Goal: Information Seeking & Learning: Check status

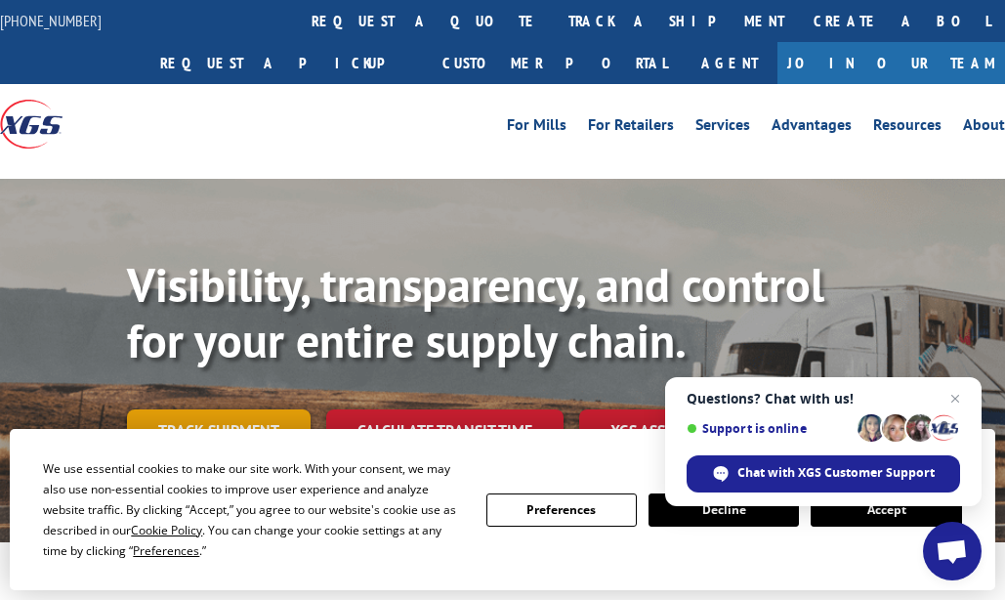
click at [252, 429] on link "Track shipment" at bounding box center [219, 429] width 184 height 41
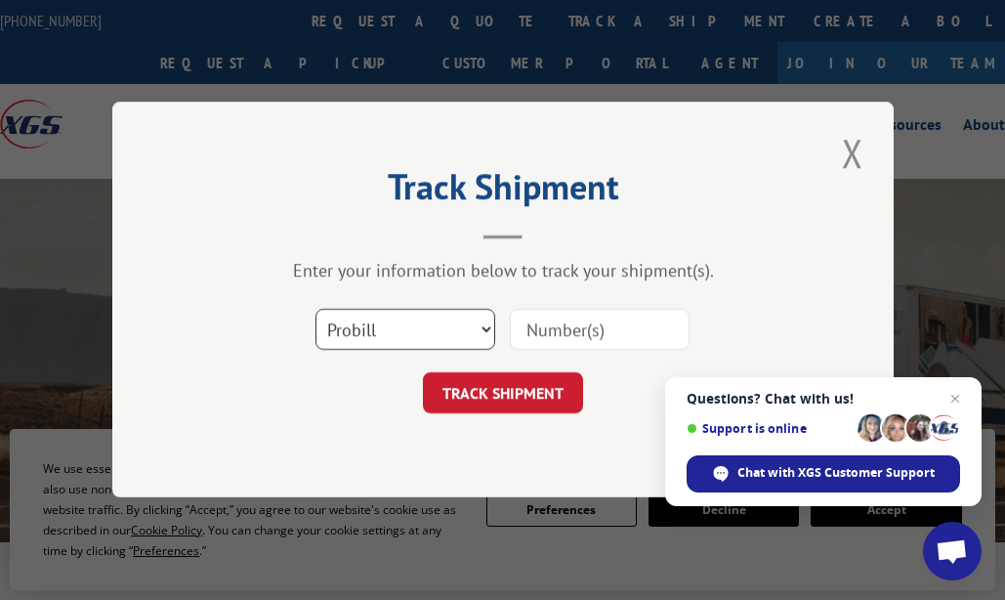
click at [434, 328] on select "Select category... Probill BOL PO" at bounding box center [406, 330] width 180 height 41
select select "bol"
click at [316, 310] on select "Select category... Probill BOL PO" at bounding box center [406, 330] width 180 height 41
click at [554, 327] on input at bounding box center [600, 330] width 180 height 41
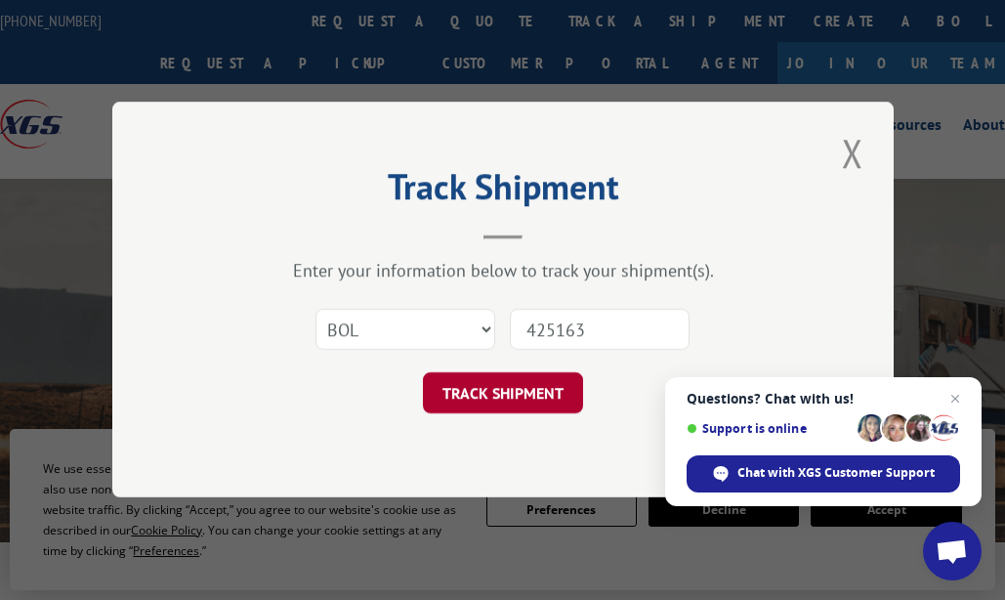
type input "425163"
click at [477, 398] on button "TRACK SHIPMENT" at bounding box center [503, 393] width 160 height 41
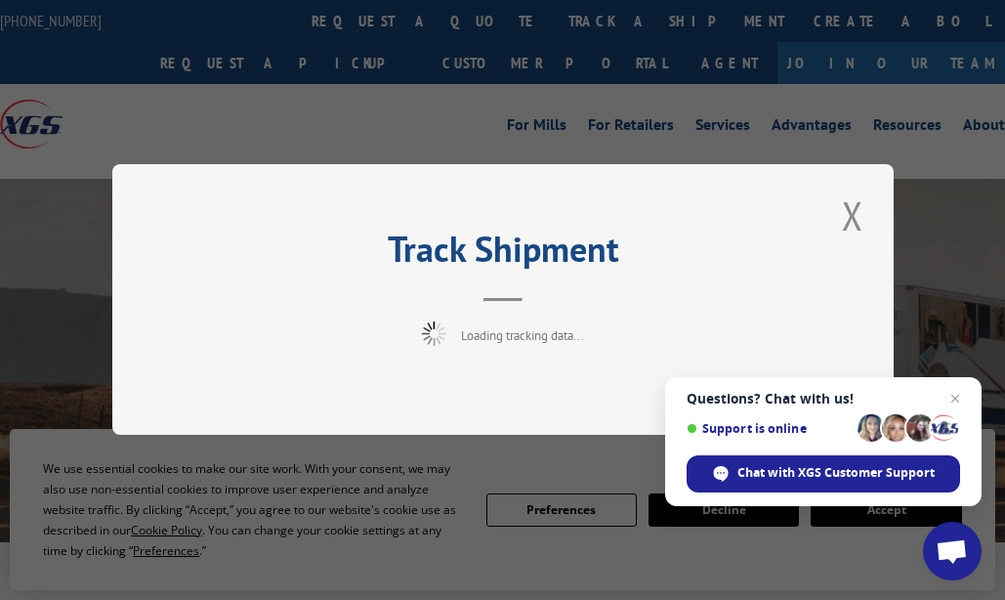
click at [962, 397] on span "Open chat" at bounding box center [955, 398] width 23 height 23
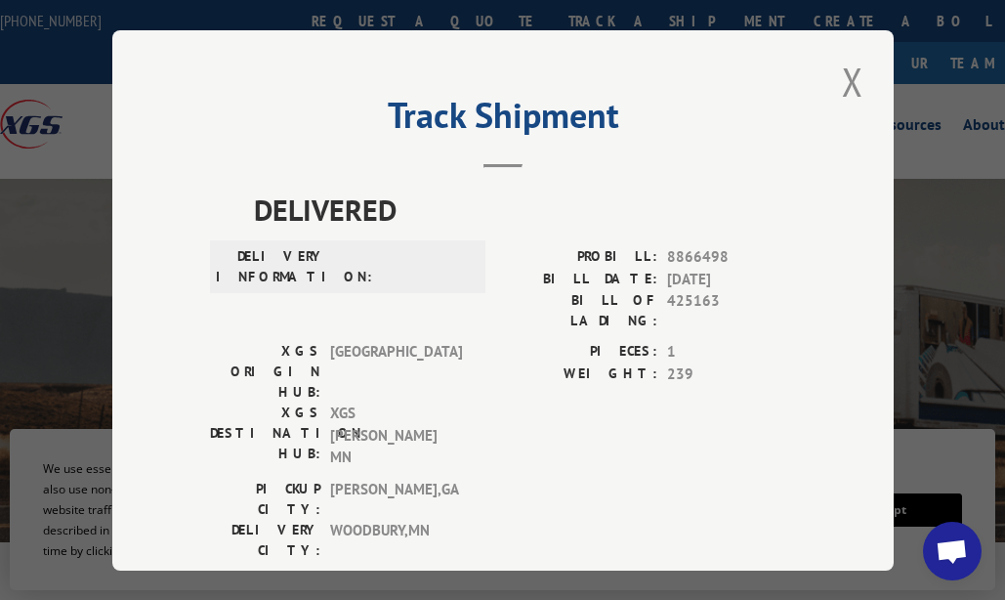
scroll to position [953, 0]
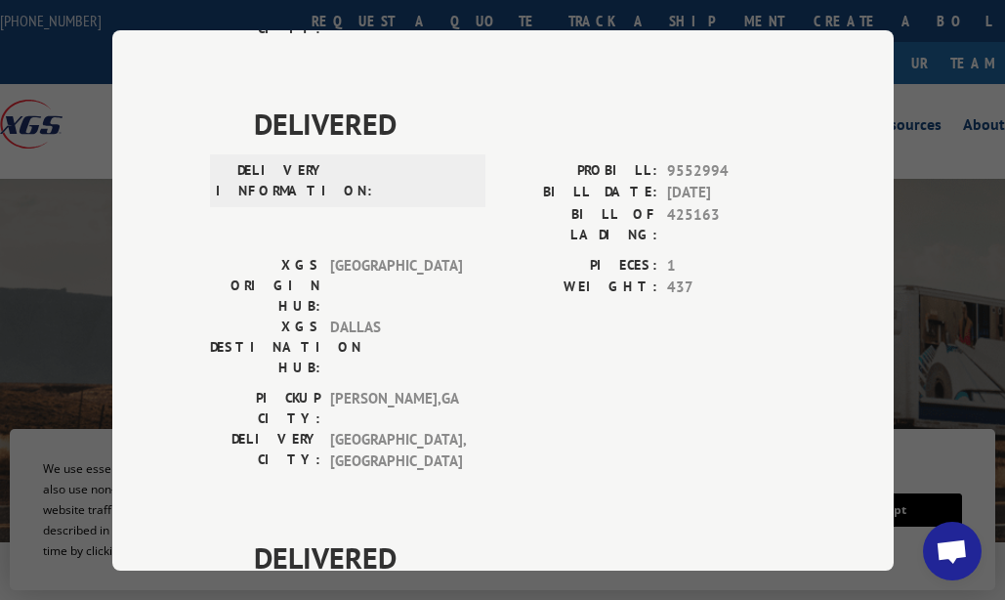
click at [695, 500] on div "Track Shipment DELIVERED DELIVERY INFORMATION: PROBILL: 8866498 BILL DATE: [DAT…" at bounding box center [503, 300] width 782 height 540
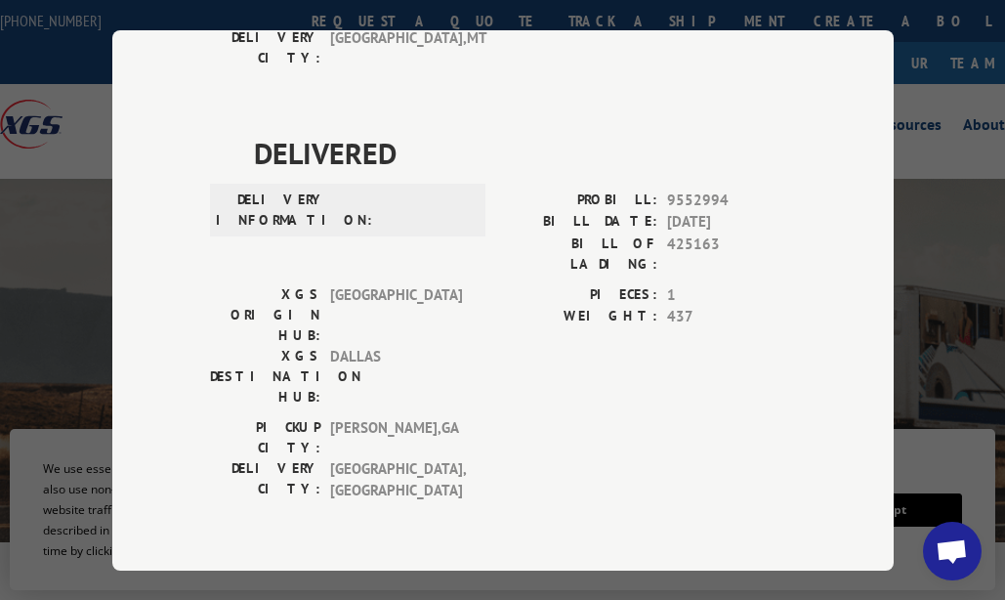
scroll to position [779, 0]
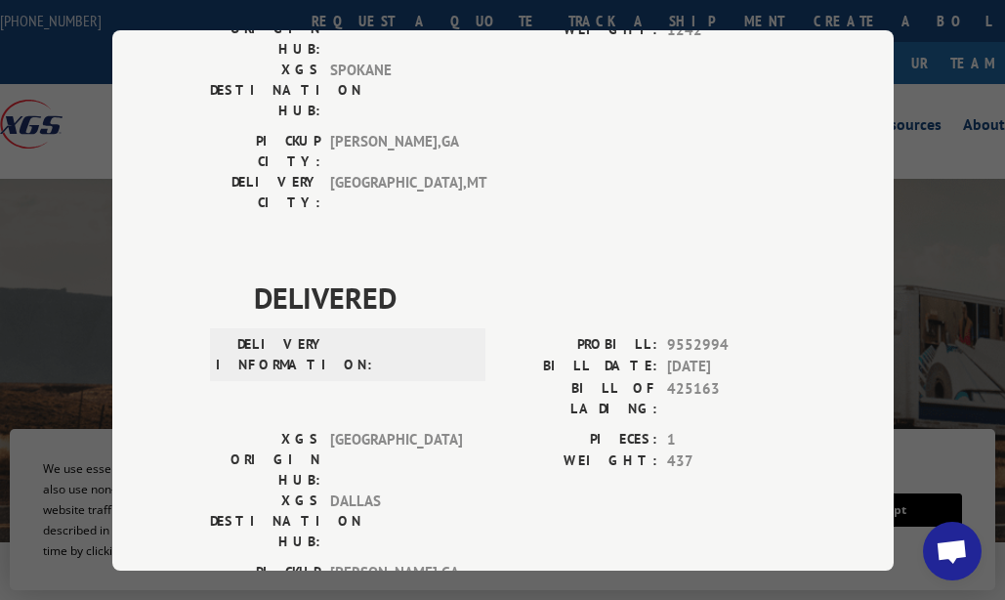
click at [467, 330] on div "DELIVERED DELIVERY INFORMATION: PROBILL: 8866498 BILL DATE: [DATE] BILL OF LADI…" at bounding box center [503, 274] width 586 height 1731
click at [691, 293] on div "DELIVERED DELIVERY INFORMATION: PROBILL: 8866498 BILL DATE: [DATE] BILL OF LADI…" at bounding box center [503, 274] width 586 height 1731
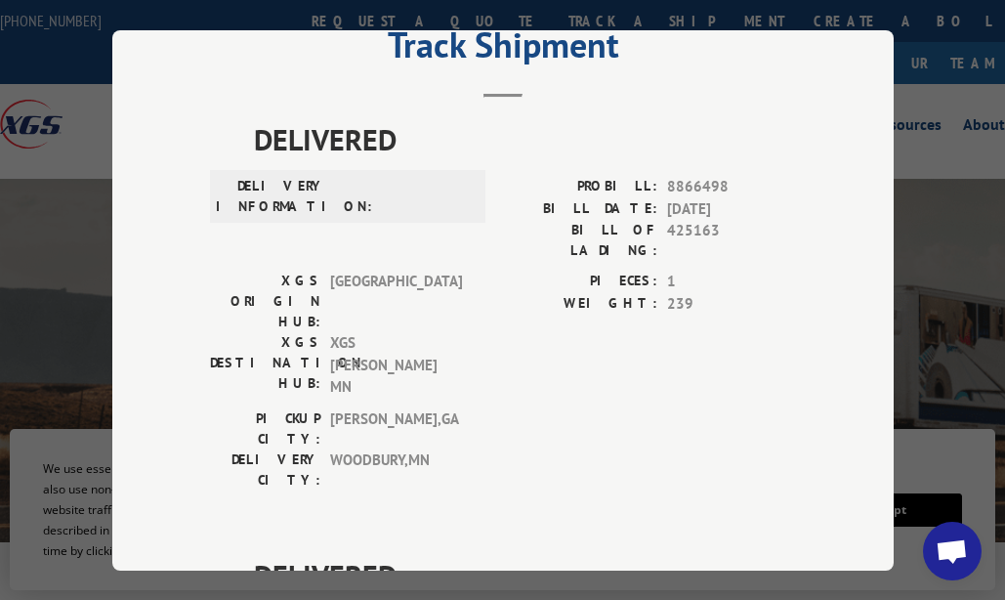
scroll to position [0, 0]
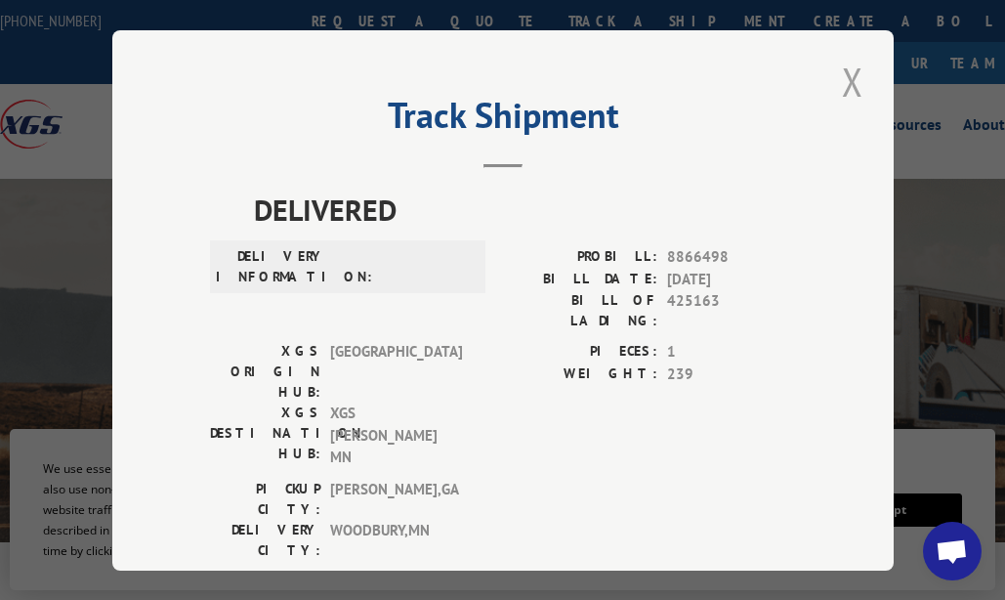
click at [848, 78] on button "Close modal" at bounding box center [852, 82] width 33 height 54
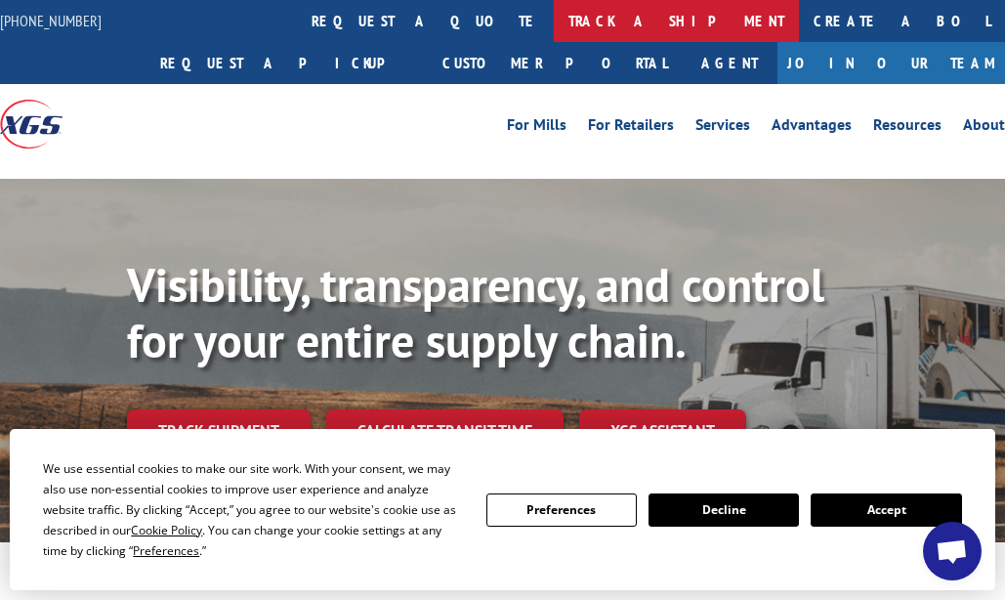
click at [554, 23] on link "track a shipment" at bounding box center [676, 21] width 245 height 42
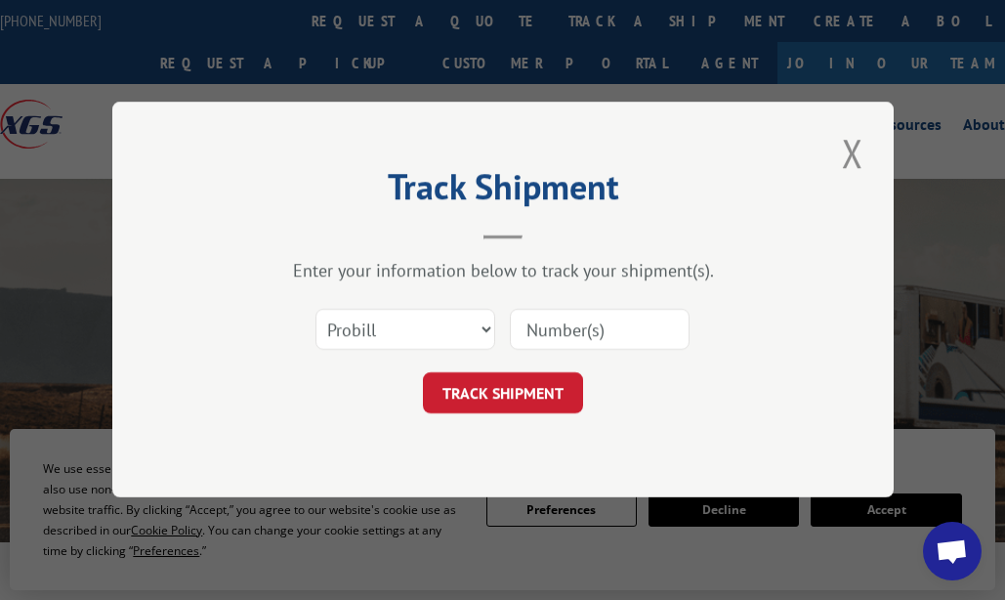
click at [563, 325] on input at bounding box center [600, 330] width 180 height 41
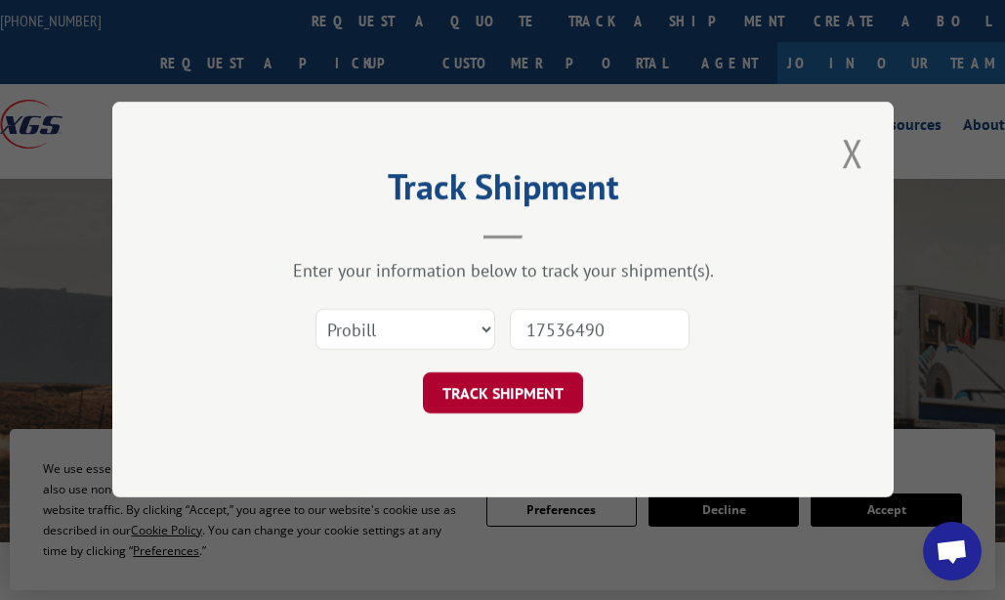
type input "17536490"
click at [538, 386] on button "TRACK SHIPMENT" at bounding box center [503, 393] width 160 height 41
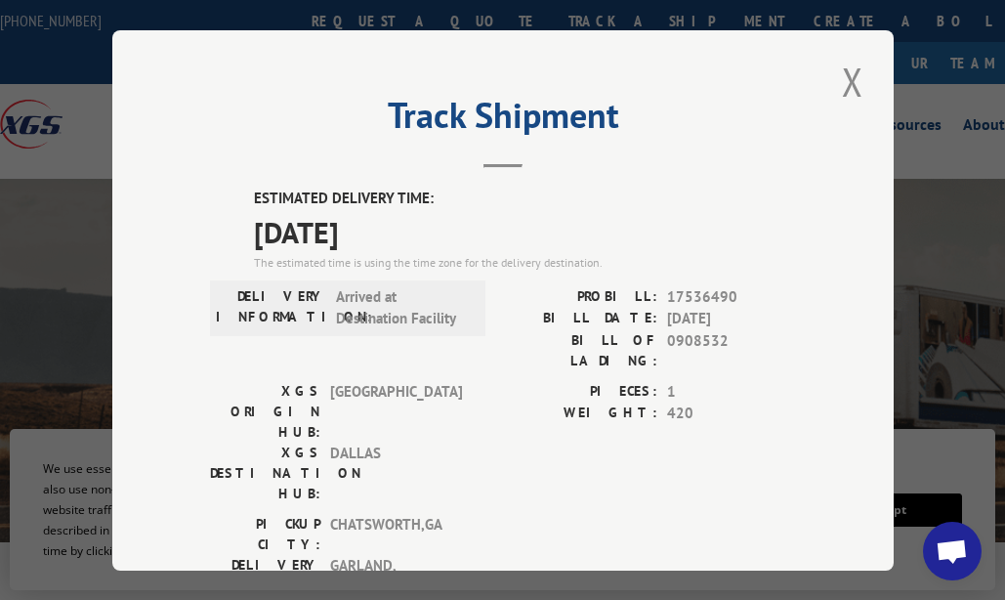
click at [575, 513] on div "PICKUP CITY: [GEOGRAPHIC_DATA] , [GEOGRAPHIC_DATA]: [GEOGRAPHIC_DATA] , [GEOGRA…" at bounding box center [503, 560] width 586 height 95
click at [214, 162] on div "Track Shipment ESTIMATED DELIVERY TIME: [DATE] The estimated time is using the …" at bounding box center [503, 300] width 782 height 540
click at [538, 513] on div "PICKUP CITY: [GEOGRAPHIC_DATA] , [GEOGRAPHIC_DATA]: [GEOGRAPHIC_DATA] , [GEOGRA…" at bounding box center [503, 560] width 586 height 95
drag, startPoint x: 332, startPoint y: 437, endPoint x: 433, endPoint y: 436, distance: 100.6
click at [433, 513] on span "CHATSWORTH , [GEOGRAPHIC_DATA]" at bounding box center [396, 533] width 132 height 41
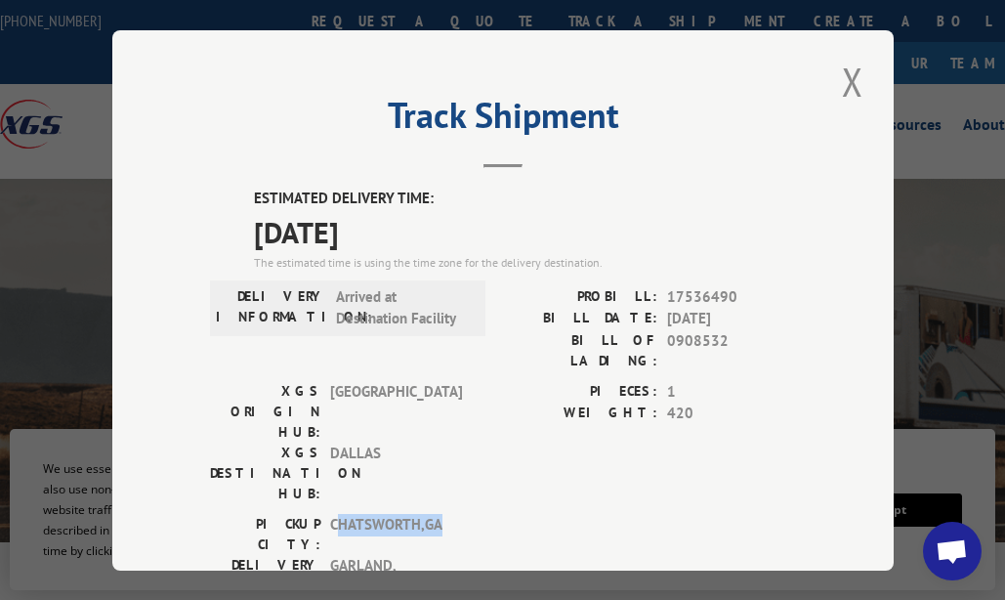
drag, startPoint x: 433, startPoint y: 436, endPoint x: 492, endPoint y: 445, distance: 60.2
click at [492, 513] on div "PICKUP CITY: [GEOGRAPHIC_DATA] , [GEOGRAPHIC_DATA]: [GEOGRAPHIC_DATA] , [GEOGRA…" at bounding box center [503, 560] width 586 height 95
click at [567, 402] on label "WEIGHT:" at bounding box center [580, 413] width 154 height 22
drag, startPoint x: 569, startPoint y: 389, endPoint x: 640, endPoint y: 389, distance: 71.3
click at [640, 402] on label "WEIGHT:" at bounding box center [580, 413] width 154 height 22
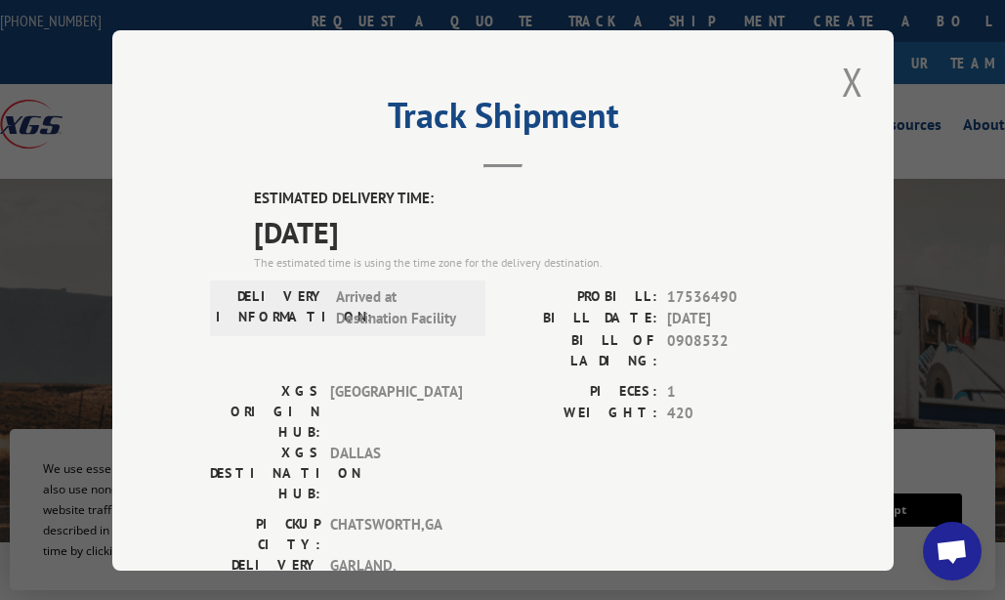
click at [570, 210] on span "[DATE]" at bounding box center [525, 231] width 542 height 44
click at [662, 191] on label "ESTIMATED DELIVERY TIME:" at bounding box center [525, 199] width 542 height 22
drag, startPoint x: 619, startPoint y: 213, endPoint x: 884, endPoint y: 132, distance: 276.9
click at [620, 213] on span "[DATE]" at bounding box center [525, 231] width 542 height 44
click at [846, 77] on button "Close modal" at bounding box center [852, 82] width 33 height 54
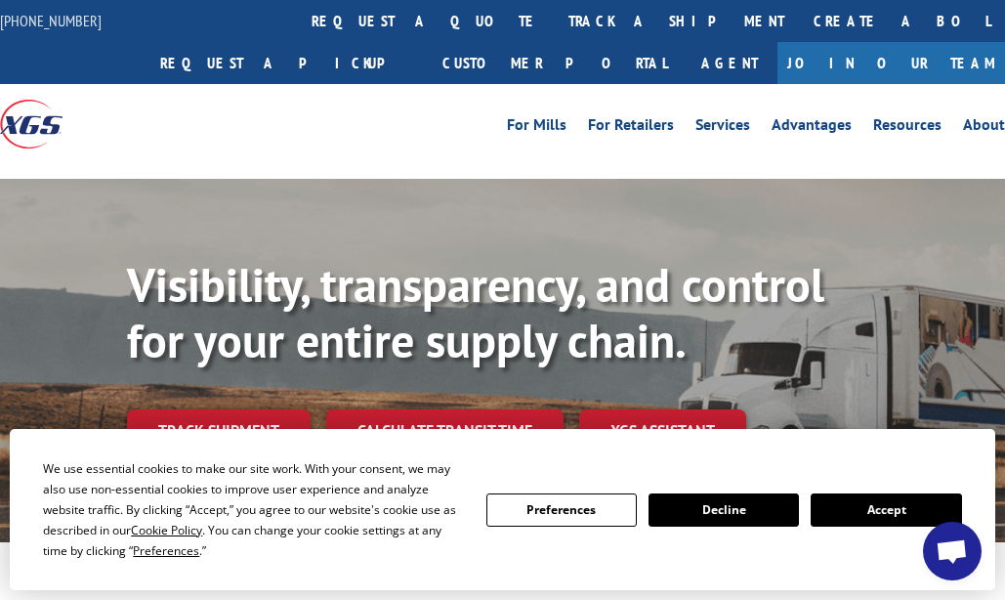
click at [811, 527] on button "Accept" at bounding box center [886, 509] width 150 height 33
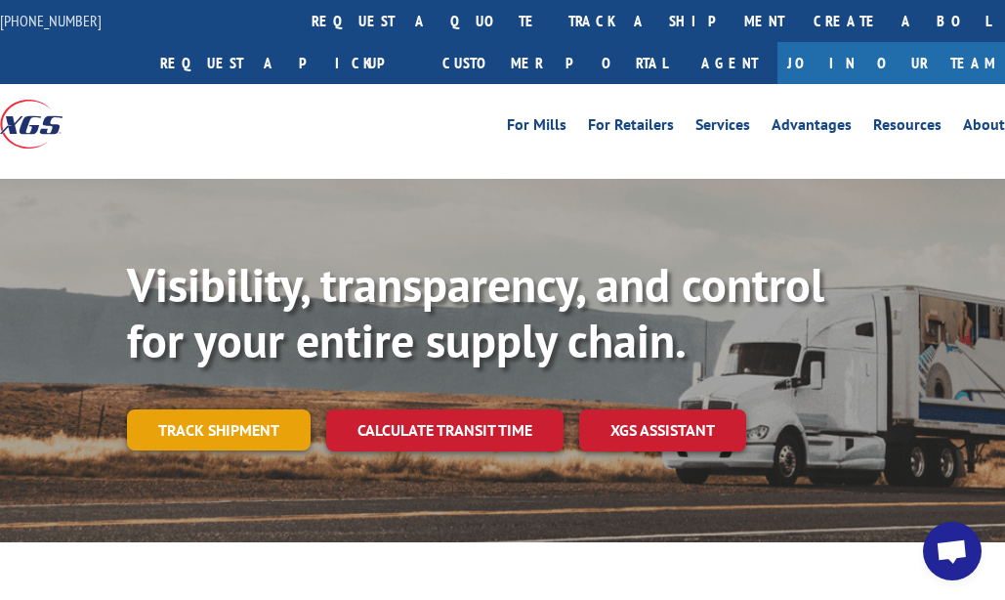
click at [205, 441] on link "Track shipment" at bounding box center [219, 429] width 184 height 41
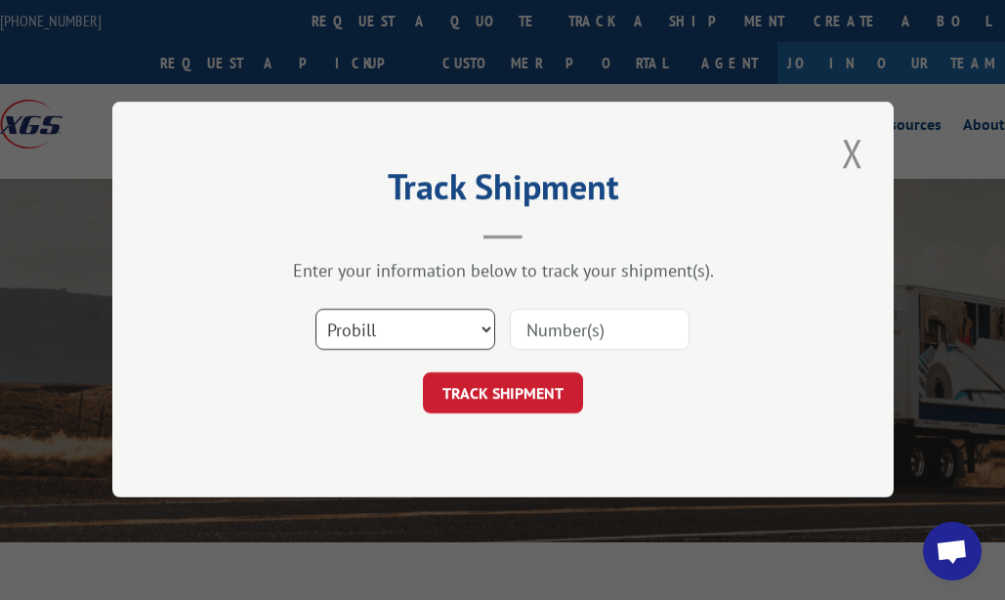
click at [476, 329] on select "Select category... Probill BOL PO" at bounding box center [406, 330] width 180 height 41
select select "po"
click at [316, 310] on select "Select category... Probill BOL PO" at bounding box center [406, 330] width 180 height 41
click at [551, 334] on input at bounding box center [600, 330] width 180 height 41
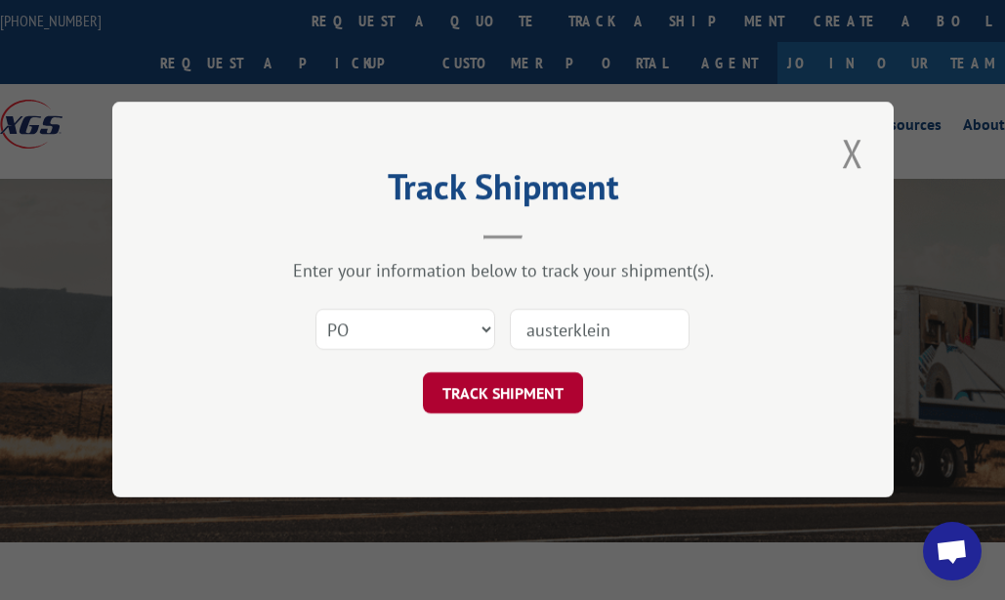
type input "austerklein"
click at [489, 402] on button "TRACK SHIPMENT" at bounding box center [503, 393] width 160 height 41
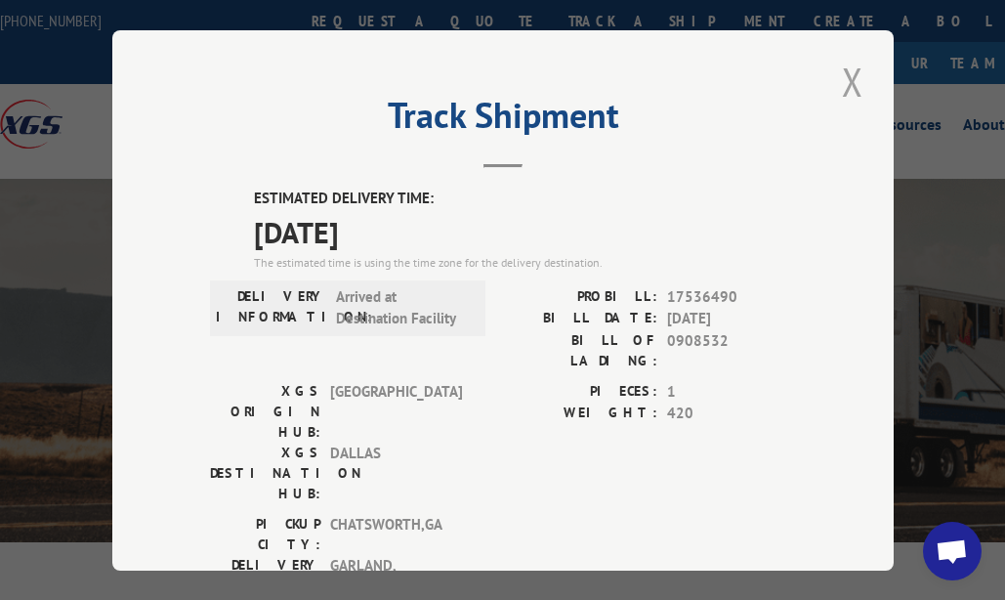
click at [848, 87] on button "Close modal" at bounding box center [852, 82] width 33 height 54
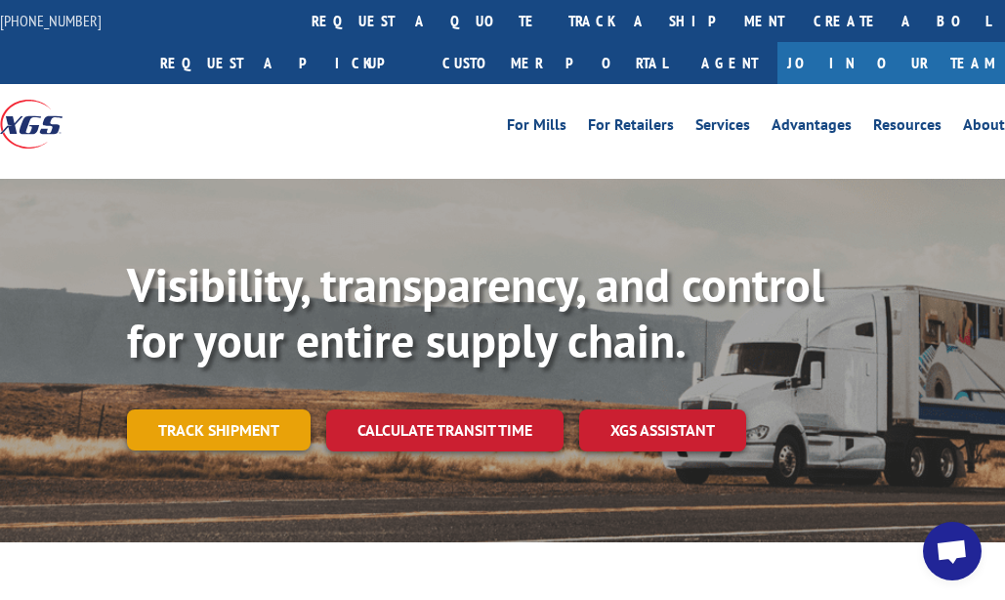
click at [268, 428] on link "Track shipment" at bounding box center [219, 429] width 184 height 41
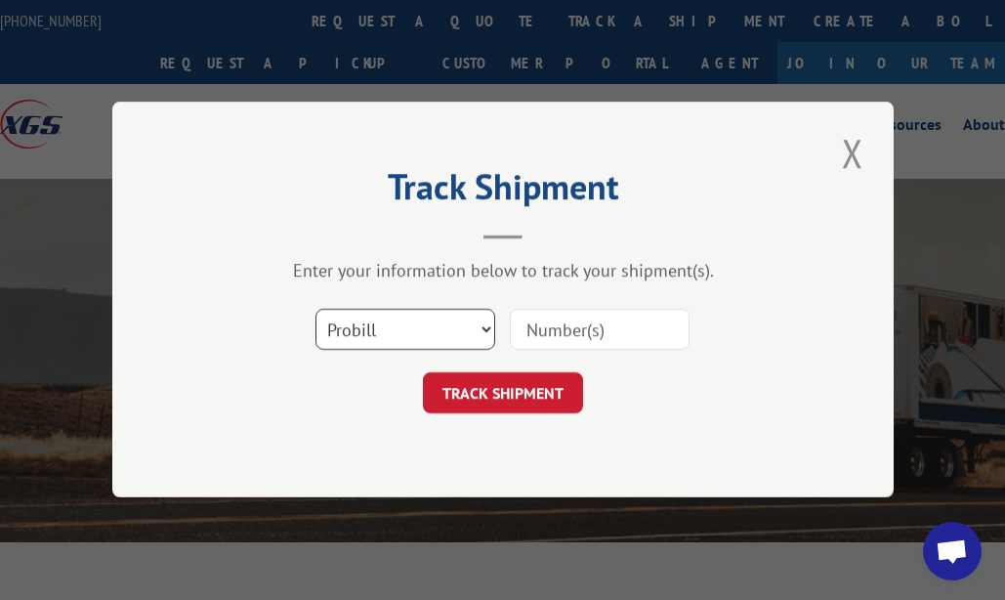
click at [379, 333] on select "Select category... Probill BOL PO" at bounding box center [406, 330] width 180 height 41
select select "bol"
click at [316, 310] on select "Select category... Probill BOL PO" at bounding box center [406, 330] width 180 height 41
click at [521, 330] on input at bounding box center [600, 330] width 180 height 41
type input "425163"
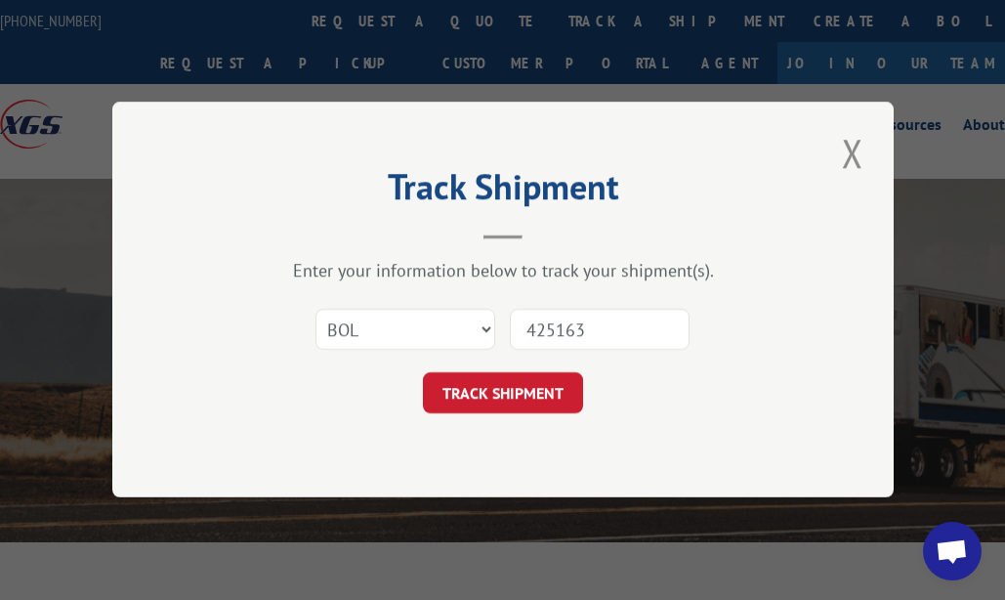
click button "TRACK SHIPMENT" at bounding box center [503, 393] width 160 height 41
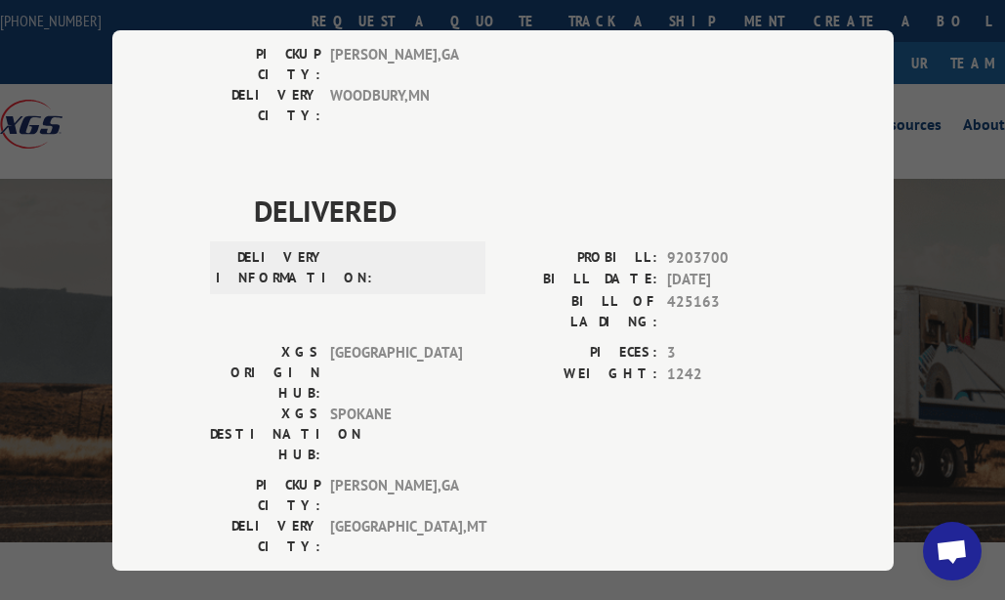
scroll to position [445, 0]
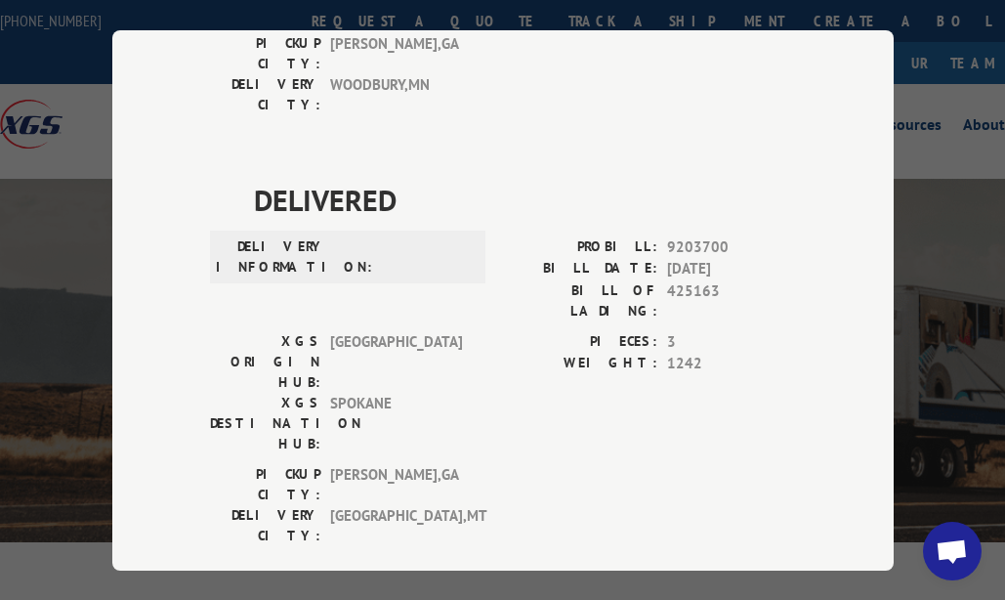
click at [546, 330] on div "PIECES: 3 WEIGHT: 1242" at bounding box center [649, 396] width 293 height 133
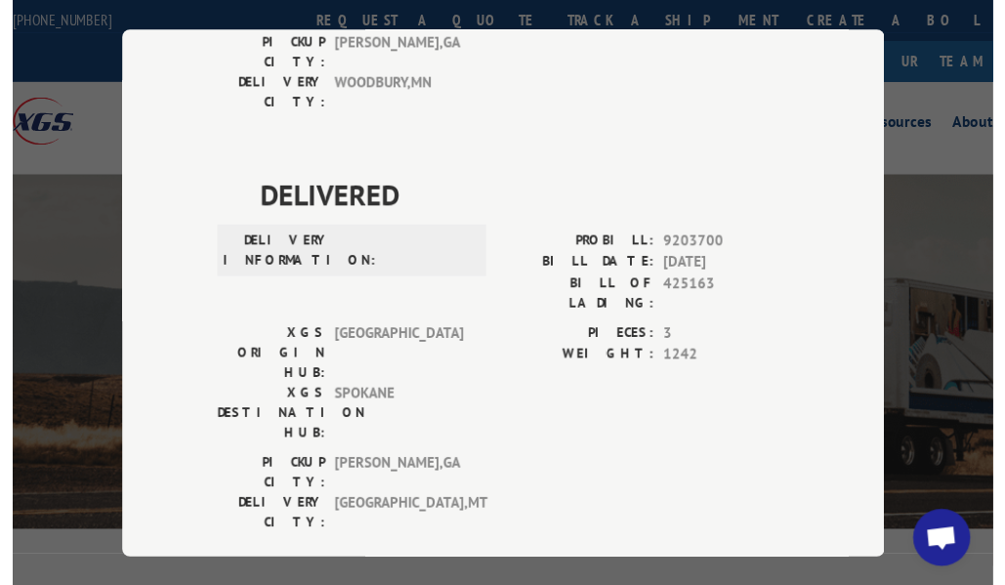
scroll to position [0, 0]
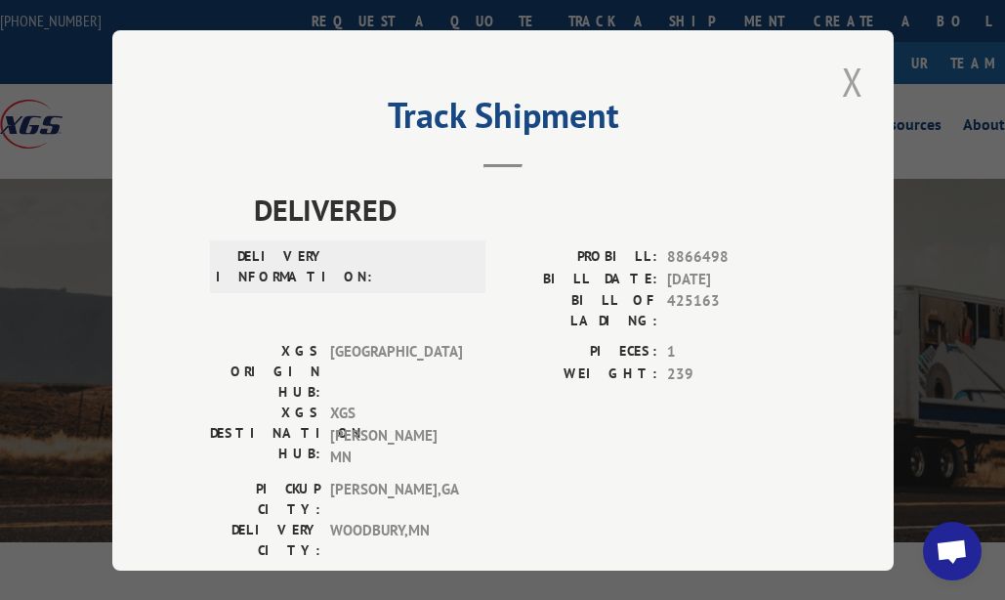
click at [842, 81] on button "Close modal" at bounding box center [852, 82] width 33 height 54
